Goal: Check status

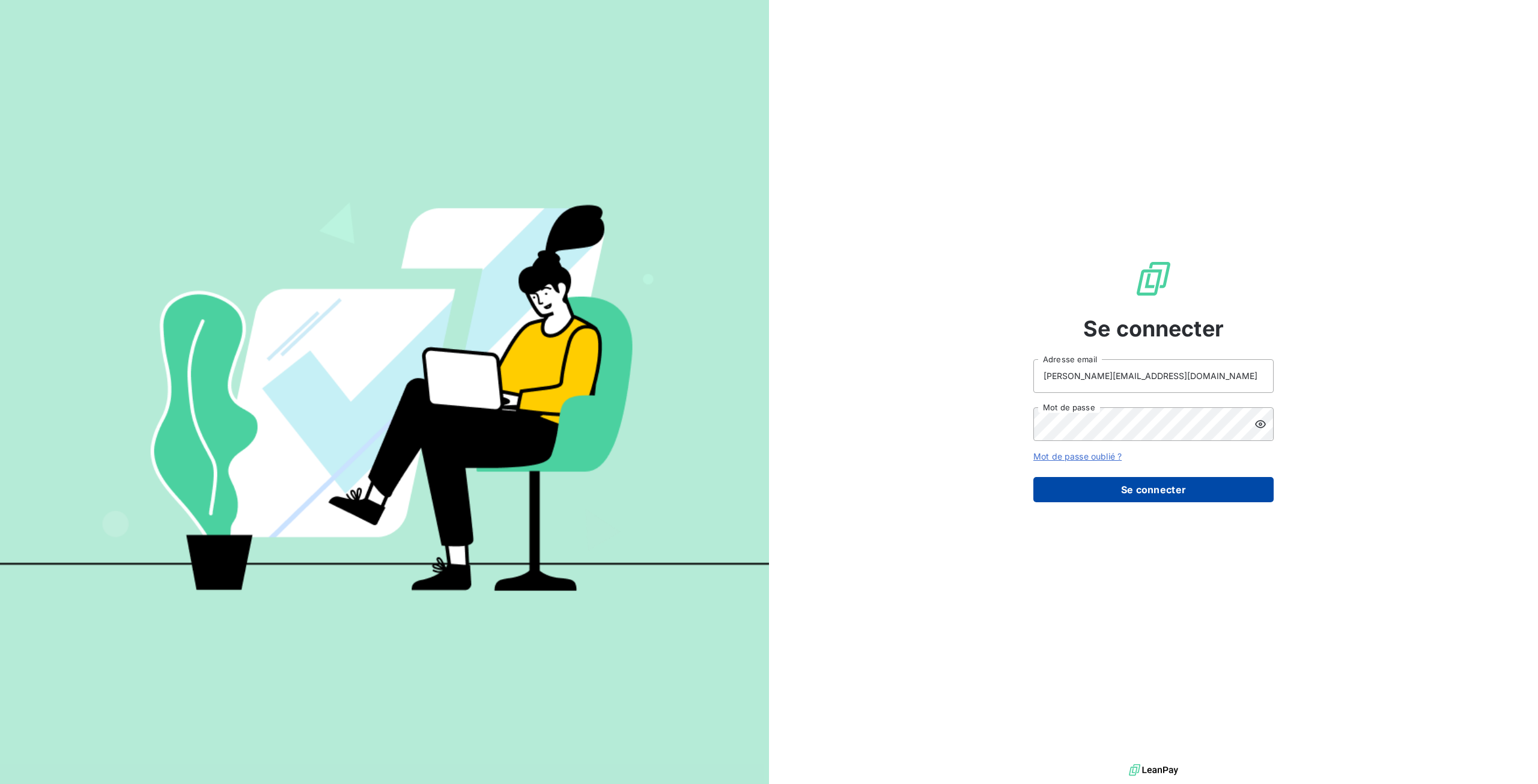
click at [1085, 487] on button "Se connecter" at bounding box center [1153, 489] width 241 height 26
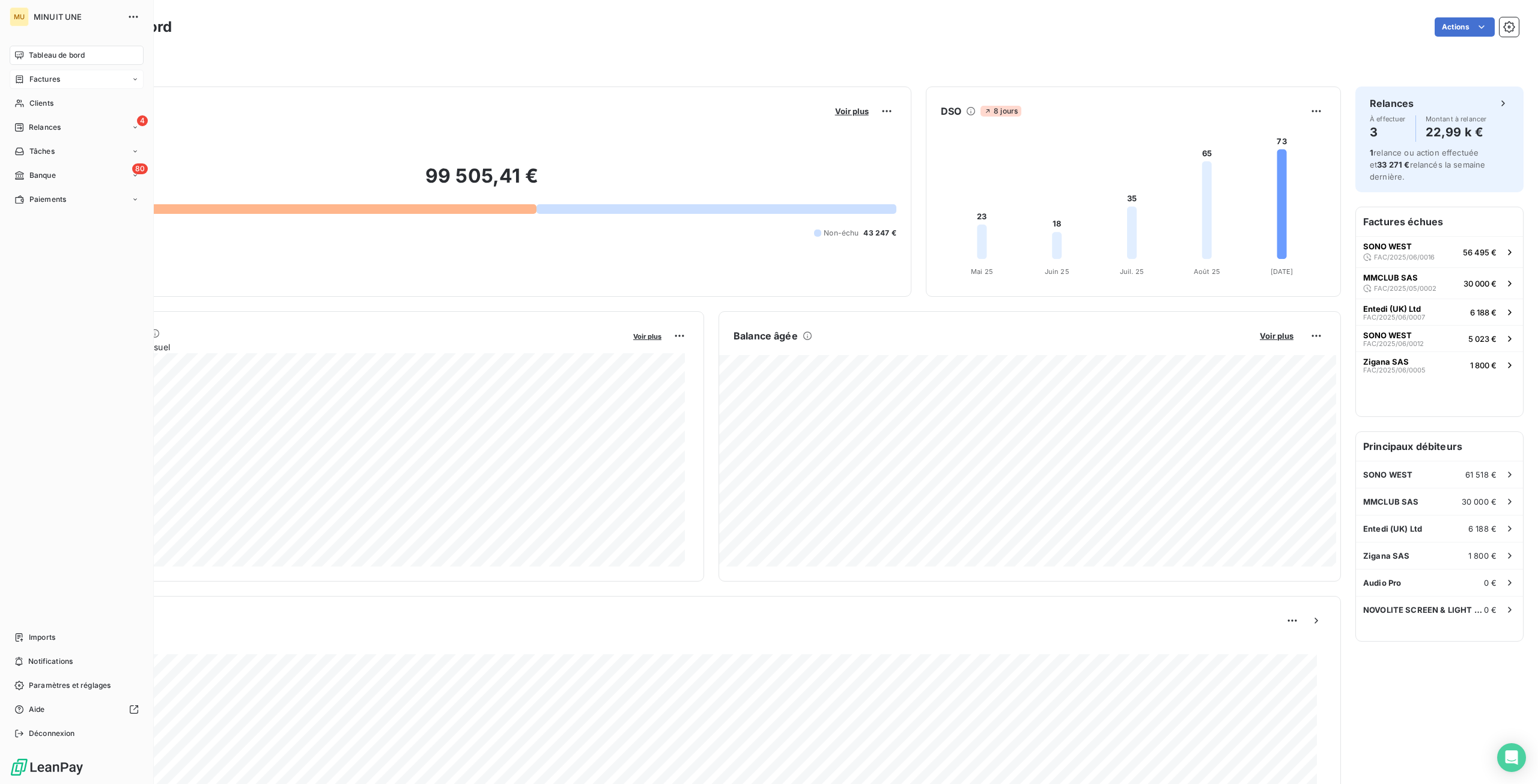
click at [25, 84] on div "Factures" at bounding box center [37, 79] width 45 height 11
click at [38, 103] on span "Factures" at bounding box center [44, 103] width 30 height 11
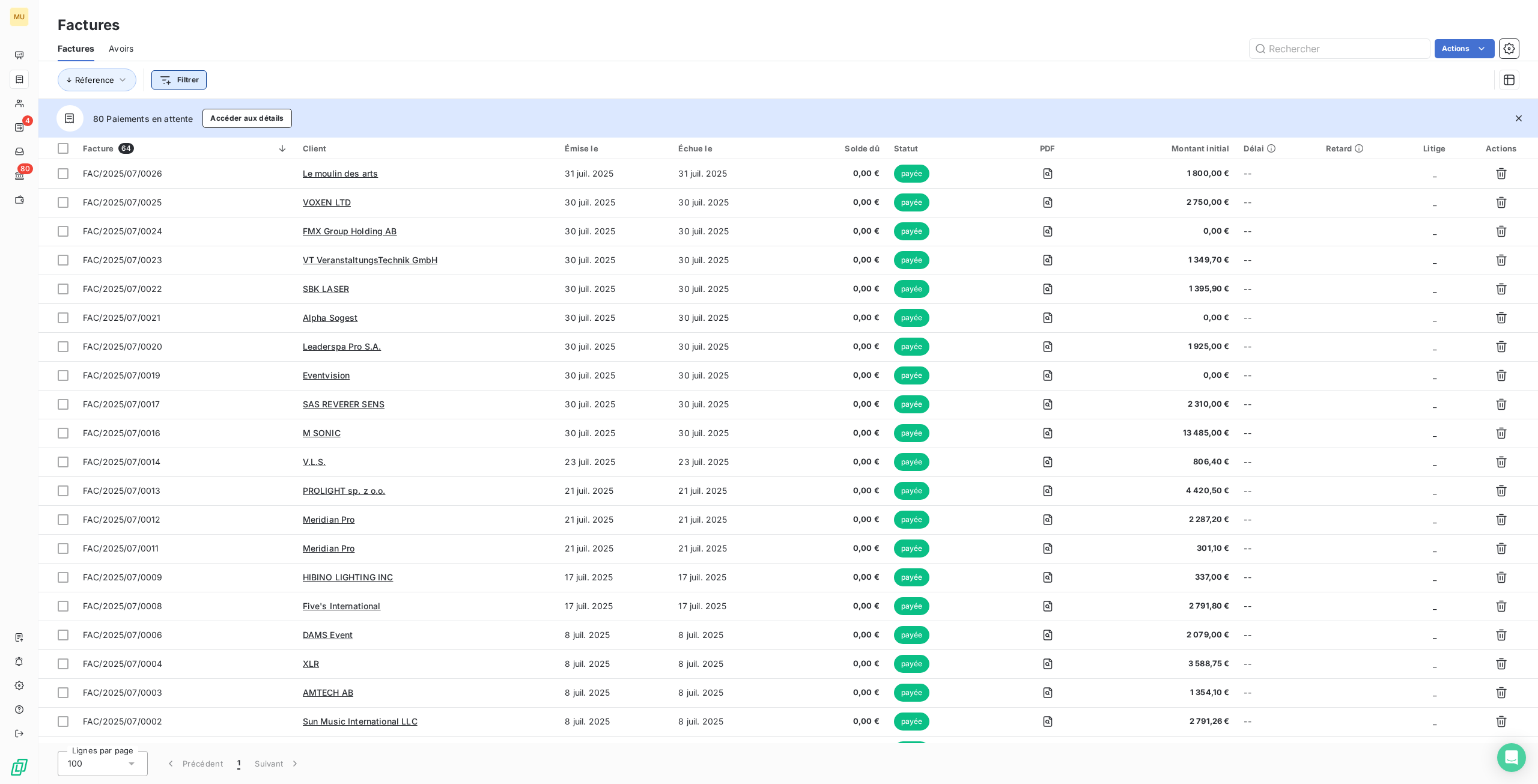
click at [175, 80] on html "MU 4 80 Factures Factures Avoirs Actions Réference Filtrer 80 Paiements en atte…" at bounding box center [769, 392] width 1538 height 784
click at [173, 86] on html "MU 4 80 Factures Factures Avoirs Actions Réference Filtrer 80 Paiements en atte…" at bounding box center [769, 392] width 1538 height 784
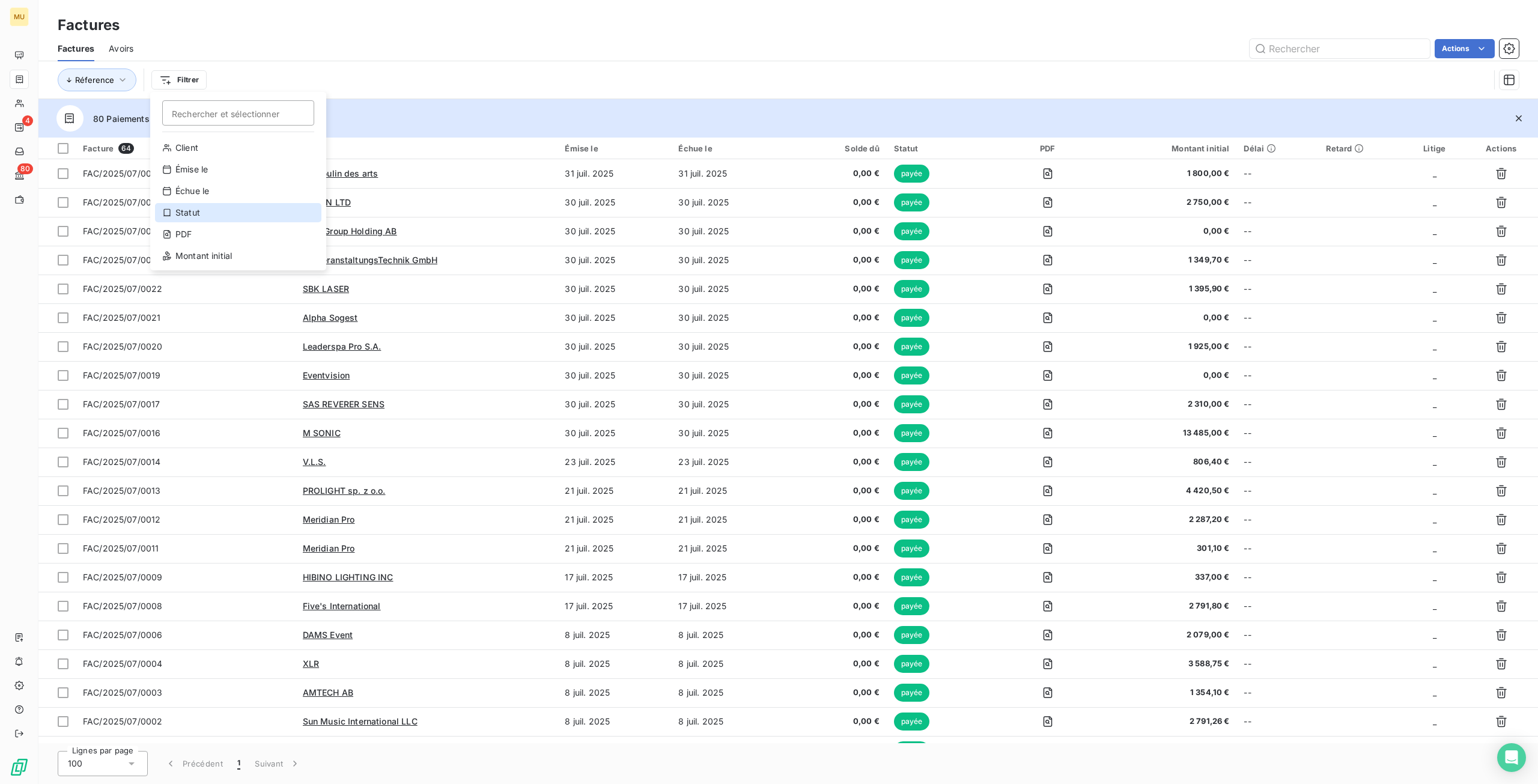
click at [170, 215] on icon at bounding box center [166, 212] width 7 height 7
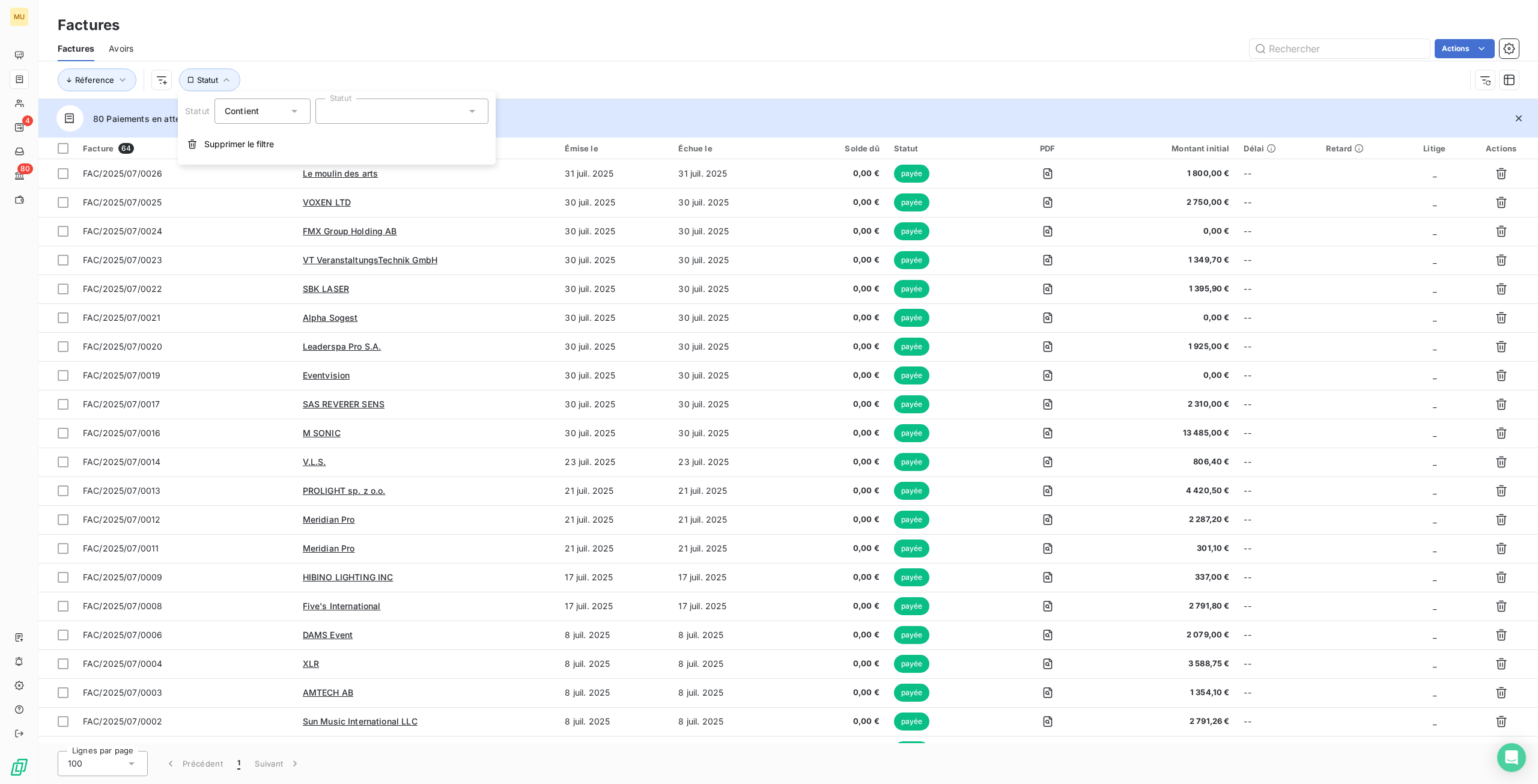
click at [350, 114] on div at bounding box center [402, 111] width 173 height 26
click at [325, 158] on div at bounding box center [328, 156] width 11 height 11
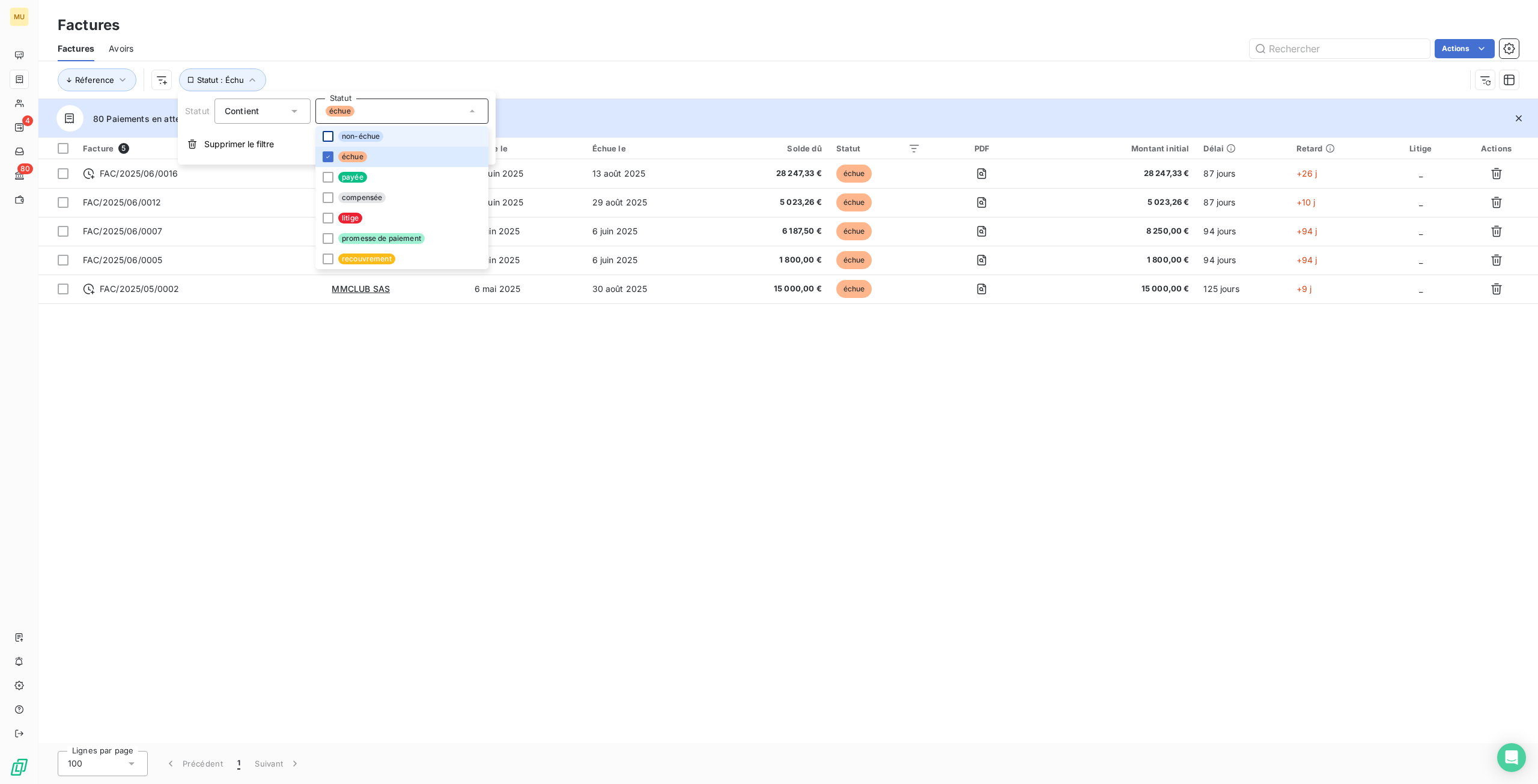
click at [327, 141] on div at bounding box center [328, 136] width 11 height 11
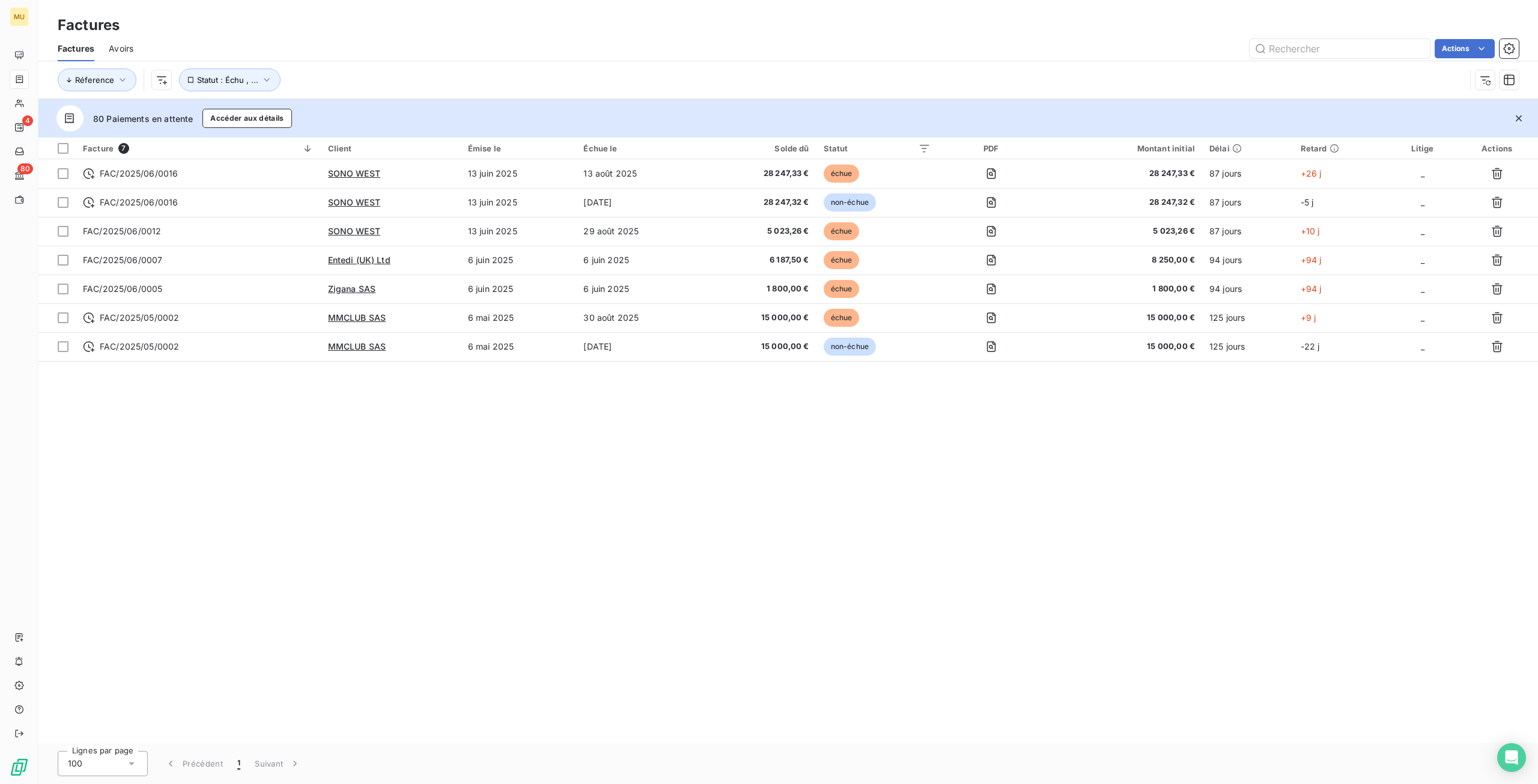
click at [398, 485] on div "Facture 7 Client Émise le Échue le Solde dû Statut PDF Montant initial Délai Re…" at bounding box center [788, 440] width 1499 height 605
